Goal: Find specific page/section: Find specific page/section

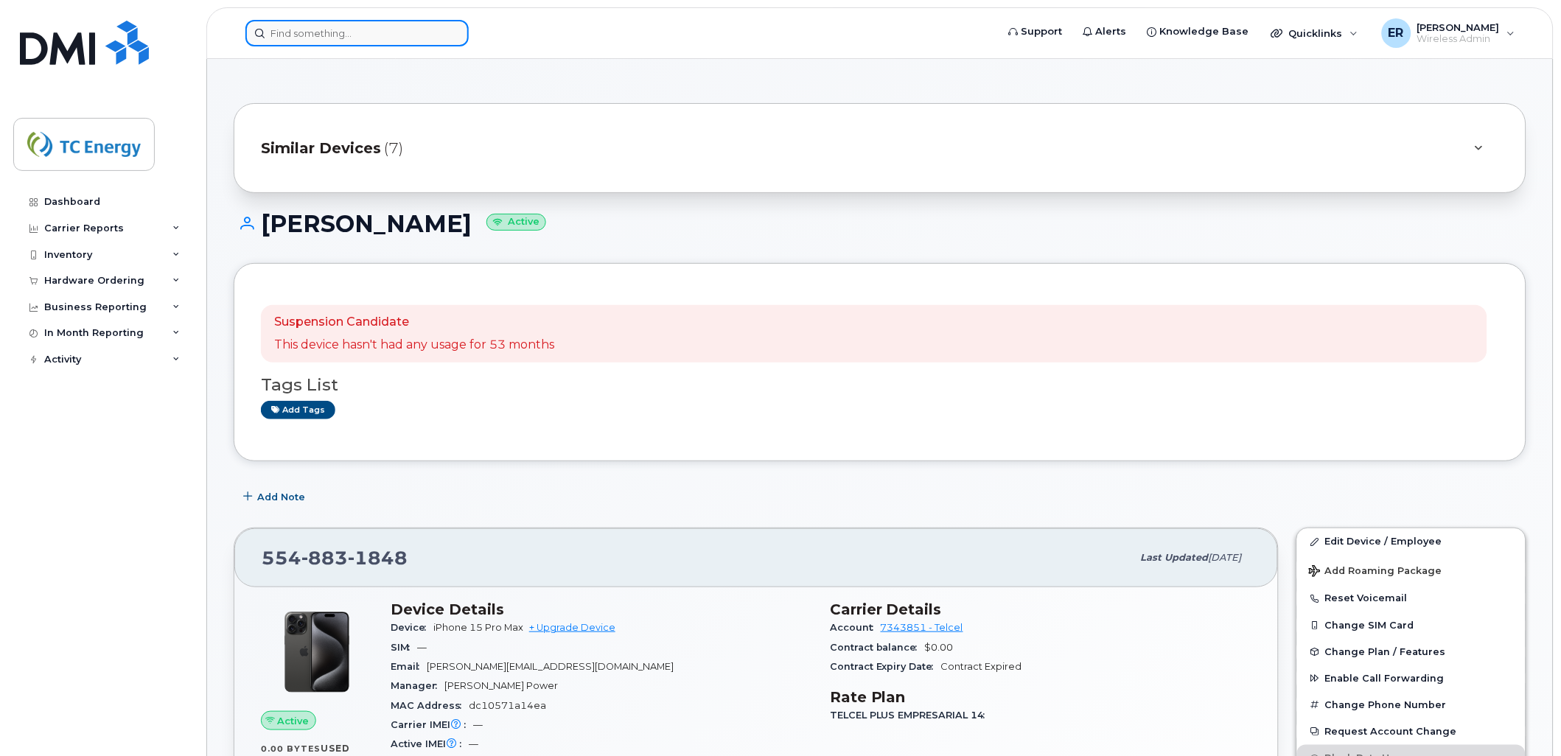
click at [419, 29] on input at bounding box center [356, 33] width 223 height 27
click at [420, 28] on input at bounding box center [356, 33] width 223 height 27
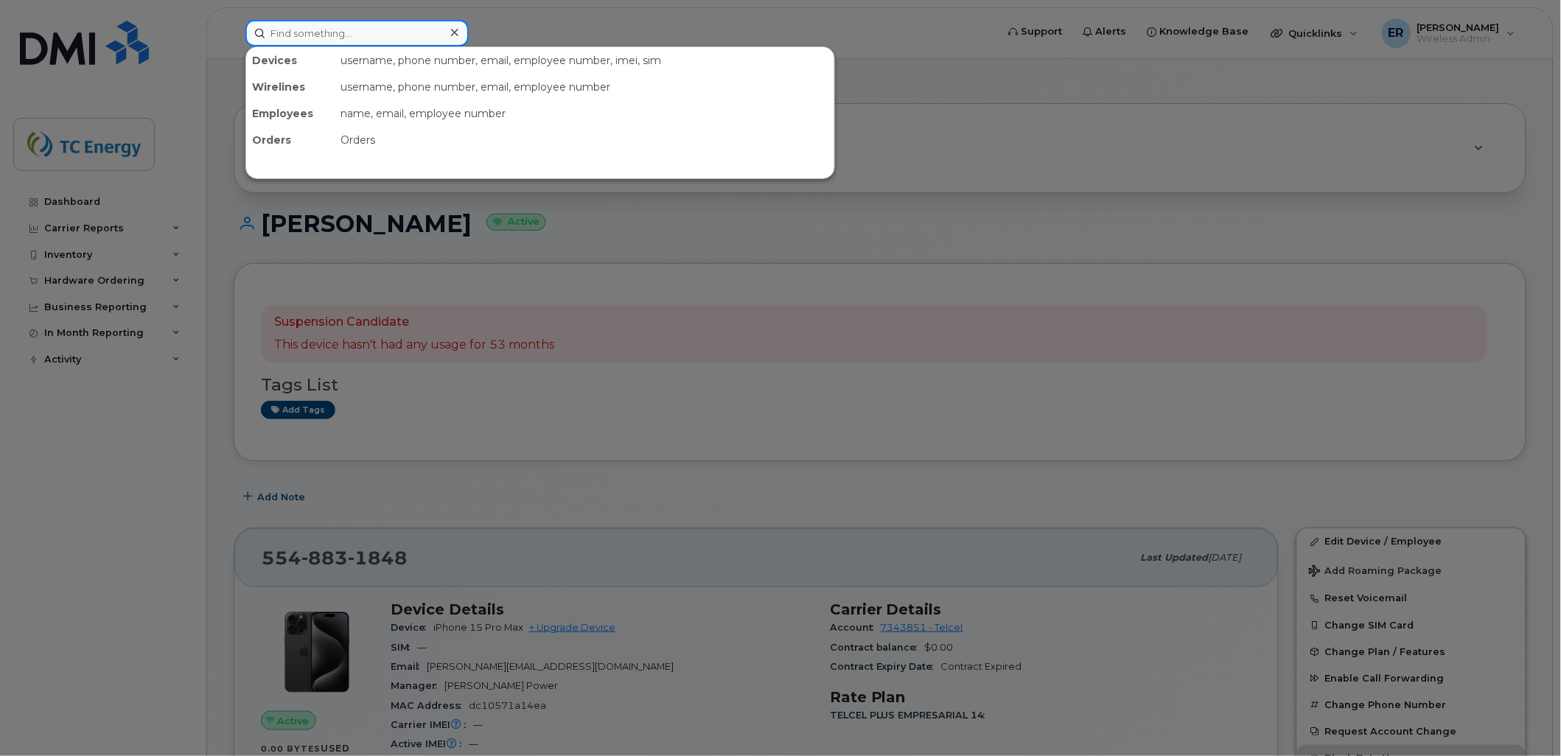
click at [302, 35] on input at bounding box center [356, 33] width 223 height 27
paste input "5548313080"
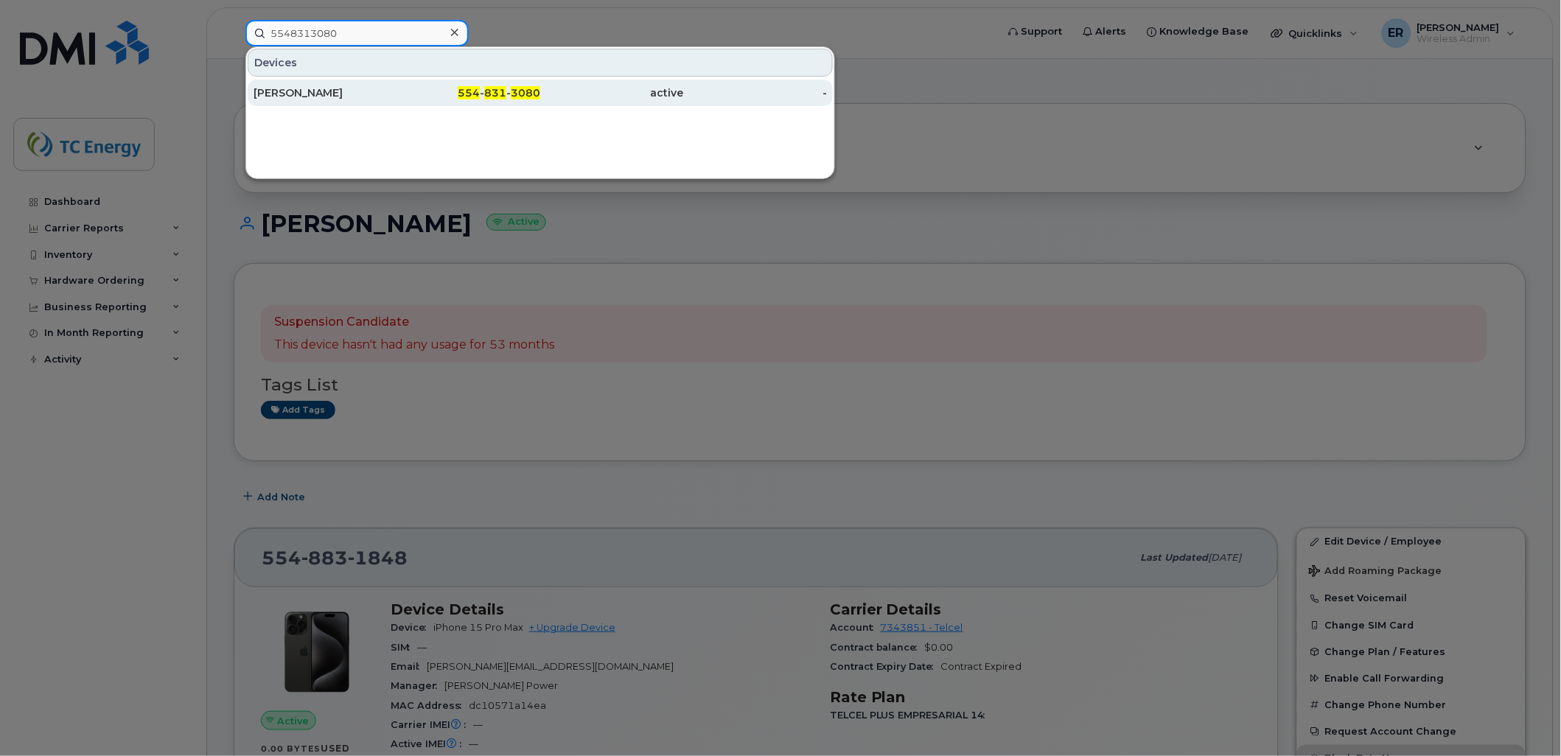
type input "5548313080"
click at [354, 91] on div "[PERSON_NAME]" at bounding box center [326, 93] width 144 height 15
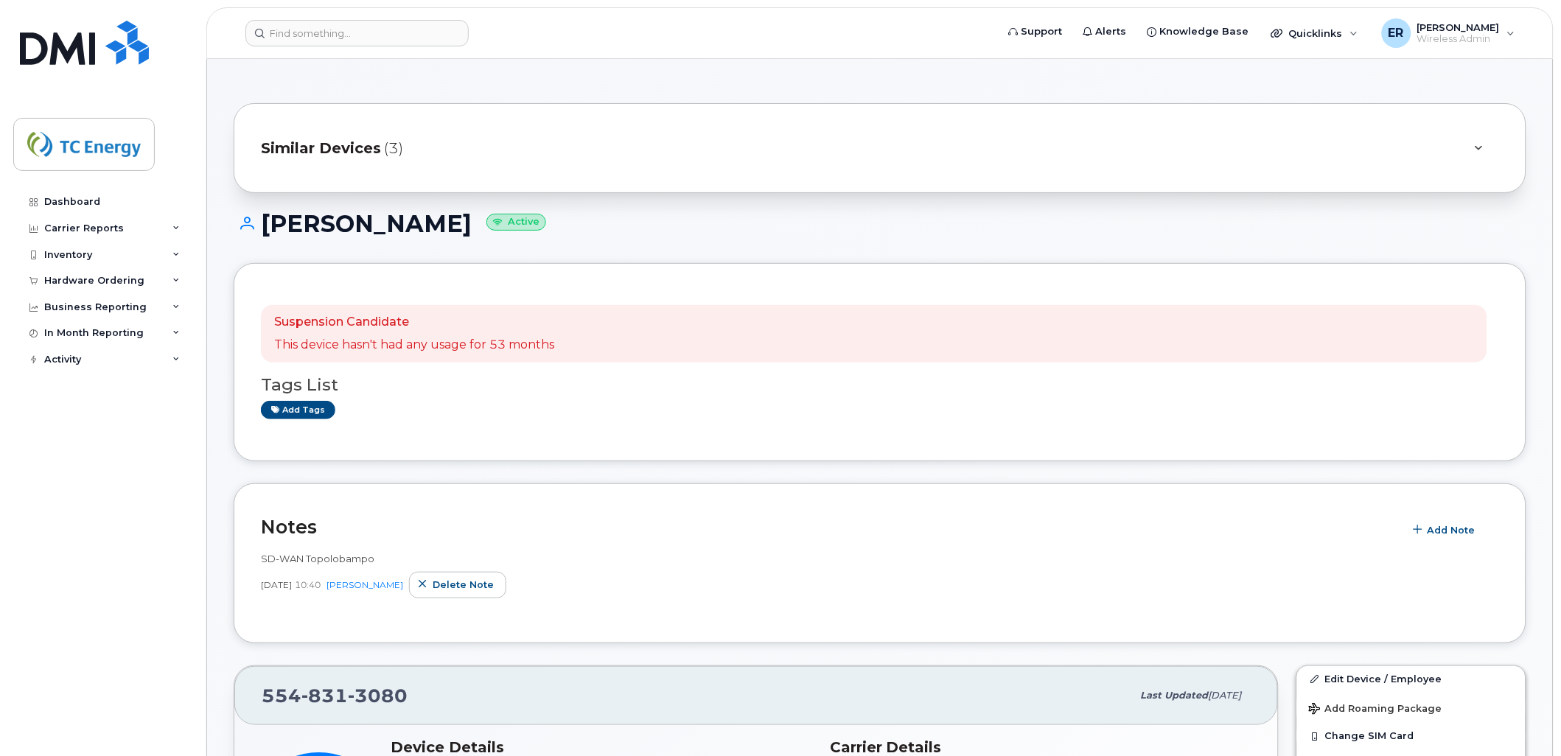
click at [109, 724] on div "Dashboard Carrier Reports Monthly Billing Data Daily Data Pooling Data Behavior…" at bounding box center [104, 461] width 182 height 545
